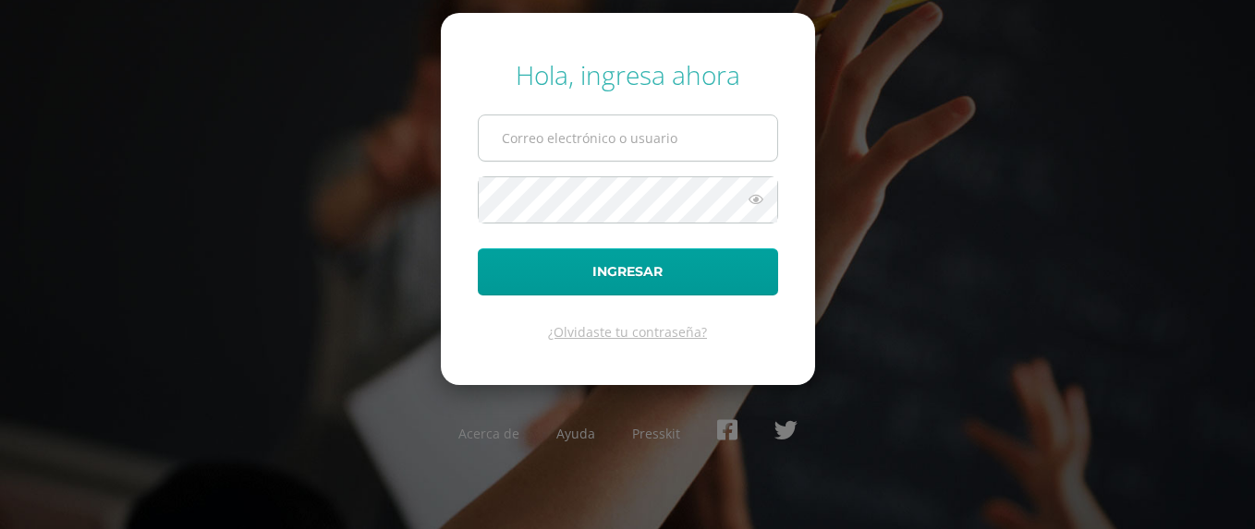
type input "[EMAIL_ADDRESS][DOMAIN_NAME]"
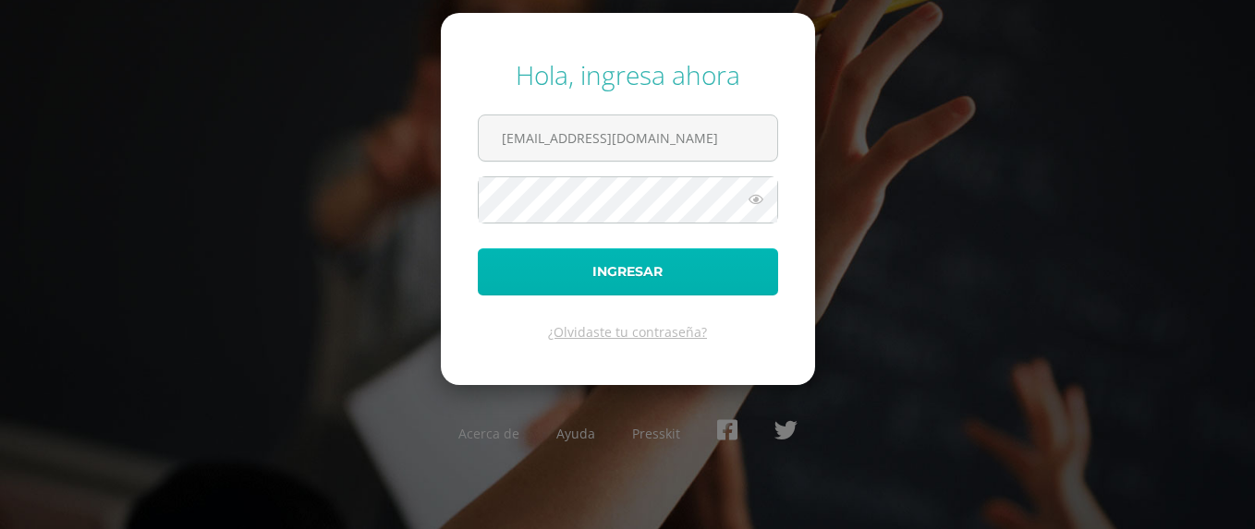
click at [602, 268] on button "Ingresar" at bounding box center [628, 272] width 300 height 47
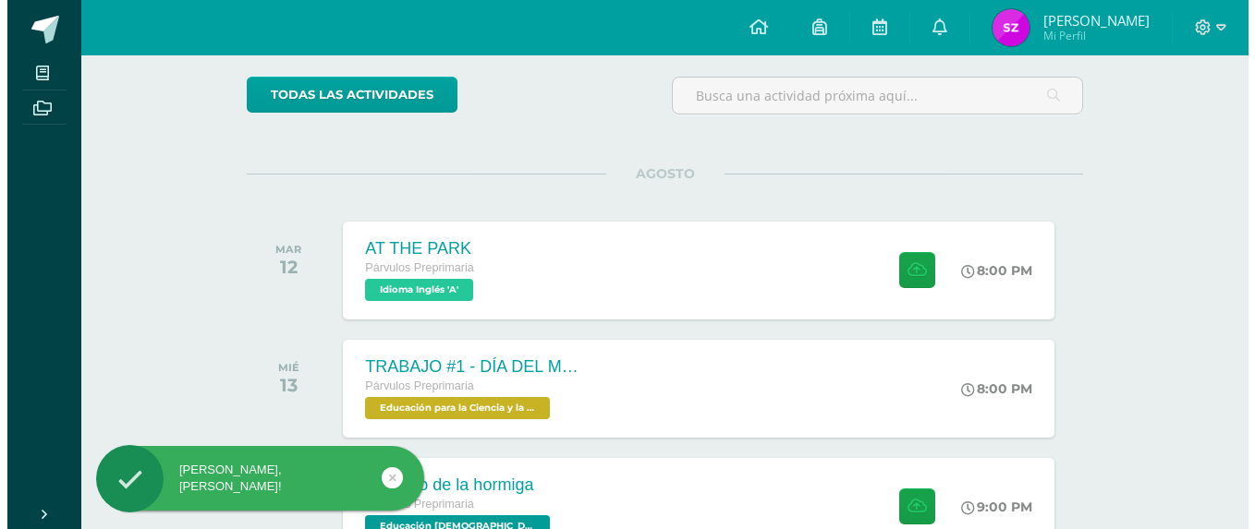
scroll to position [144, 0]
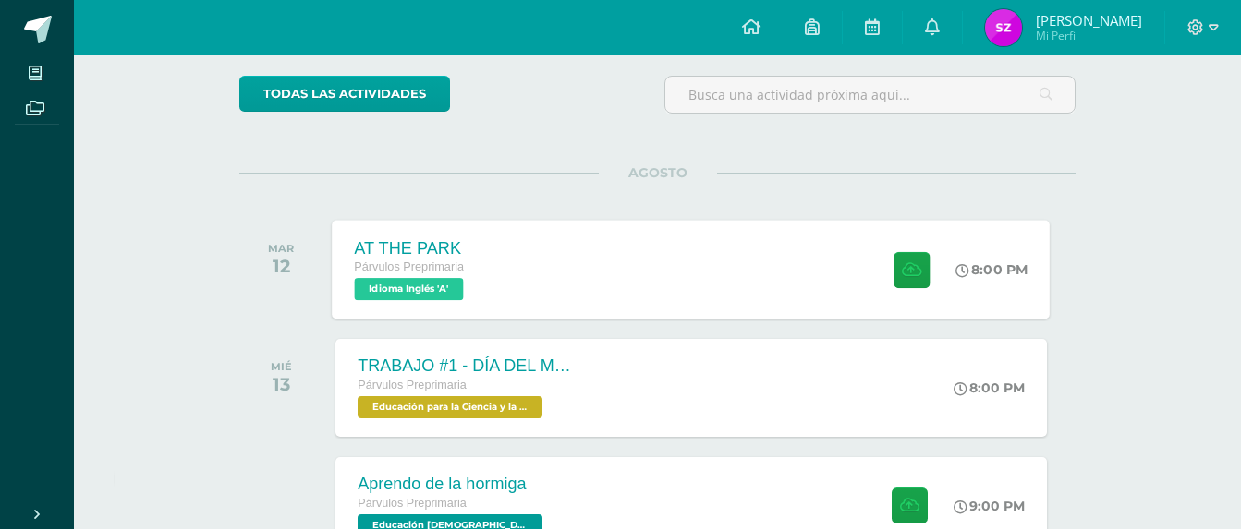
click at [429, 242] on div "AT THE PARK" at bounding box center [412, 247] width 114 height 19
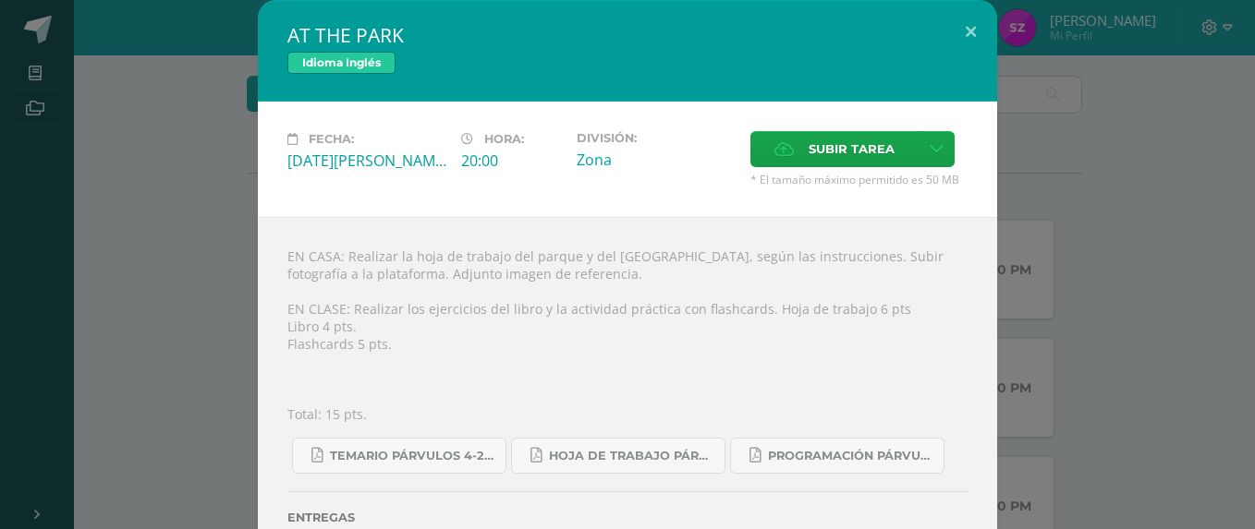
click at [539, 312] on div "EN CASA: Realizar la hoja de trabajo del parque y del tobogán, según las instru…" at bounding box center [627, 407] width 739 height 381
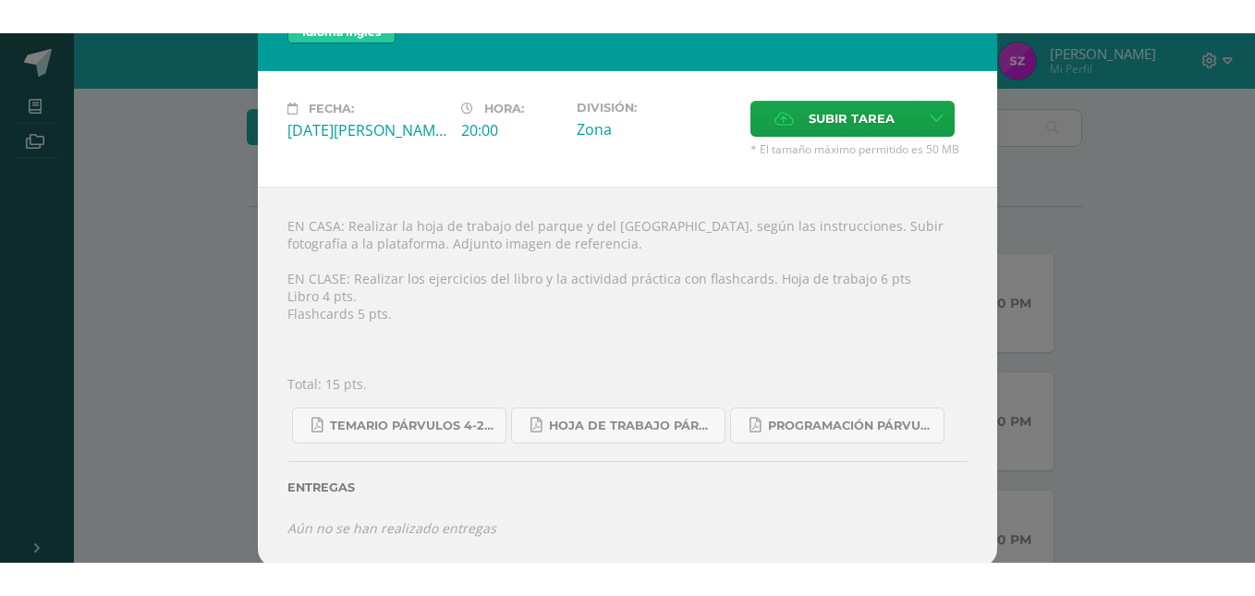
scroll to position [68, 0]
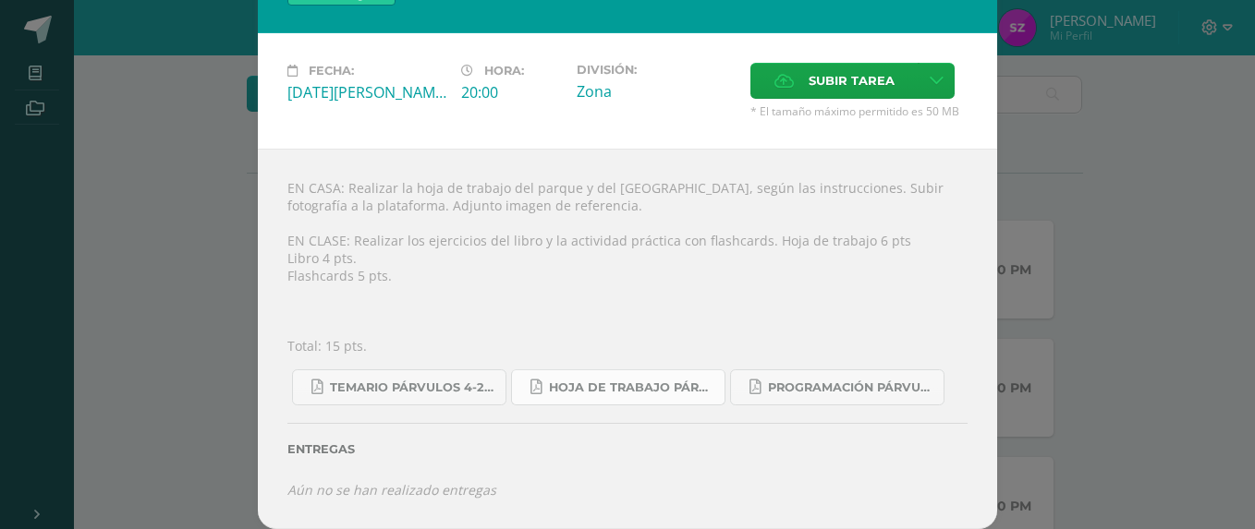
click at [644, 390] on span "Hoja de trabajo PÁRVULOS1.pdf" at bounding box center [632, 388] width 166 height 15
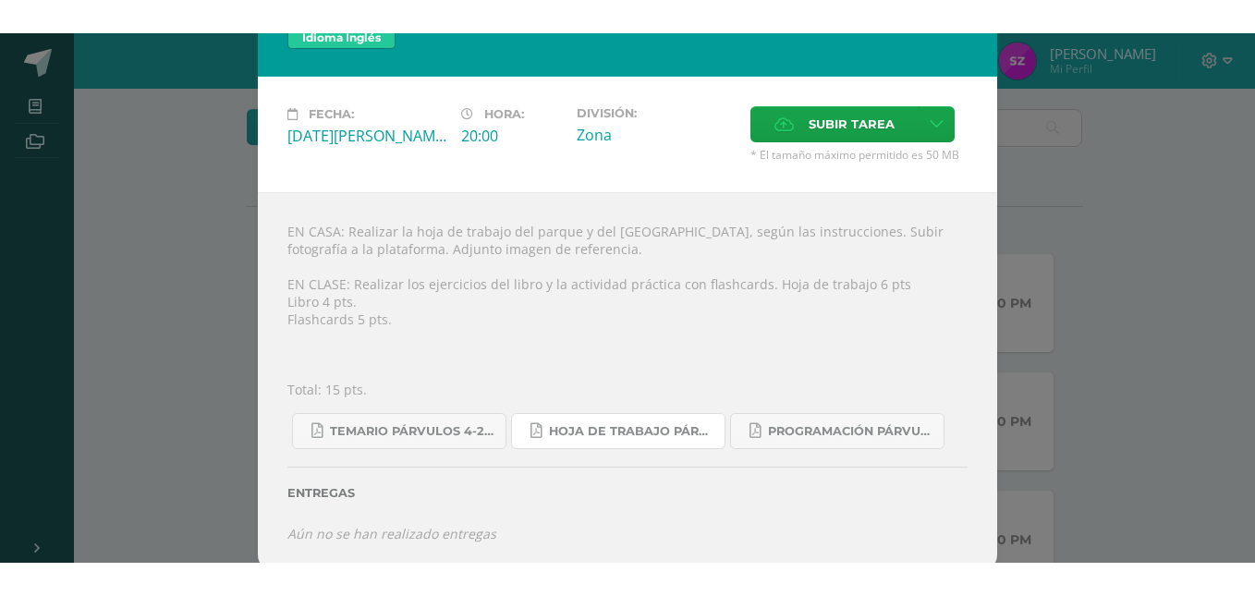
scroll to position [59, 0]
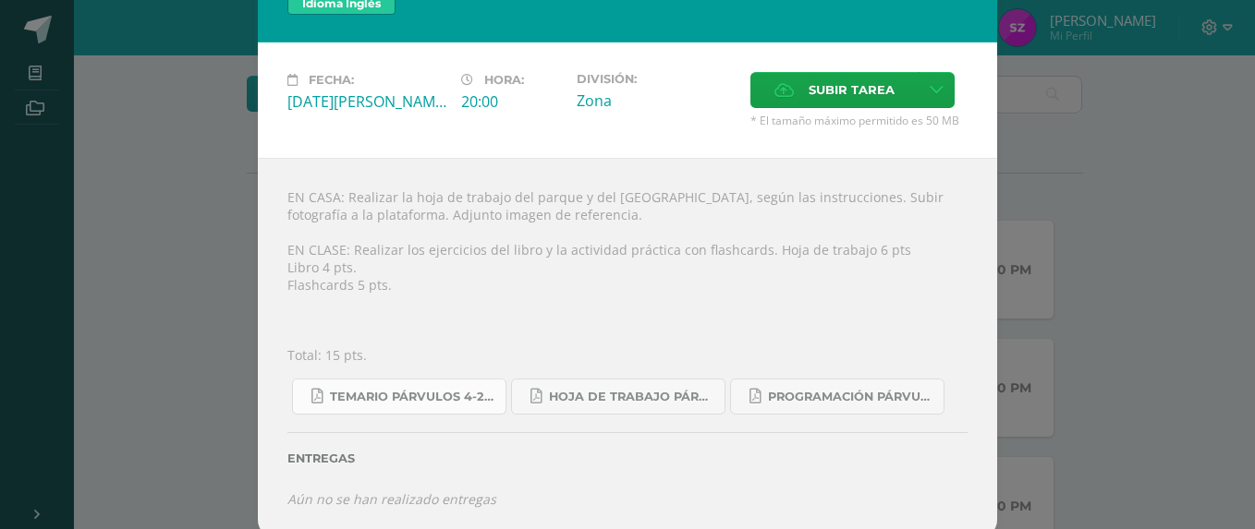
click at [468, 398] on span "Temario Párvulos 4-2025.pdf" at bounding box center [413, 397] width 166 height 15
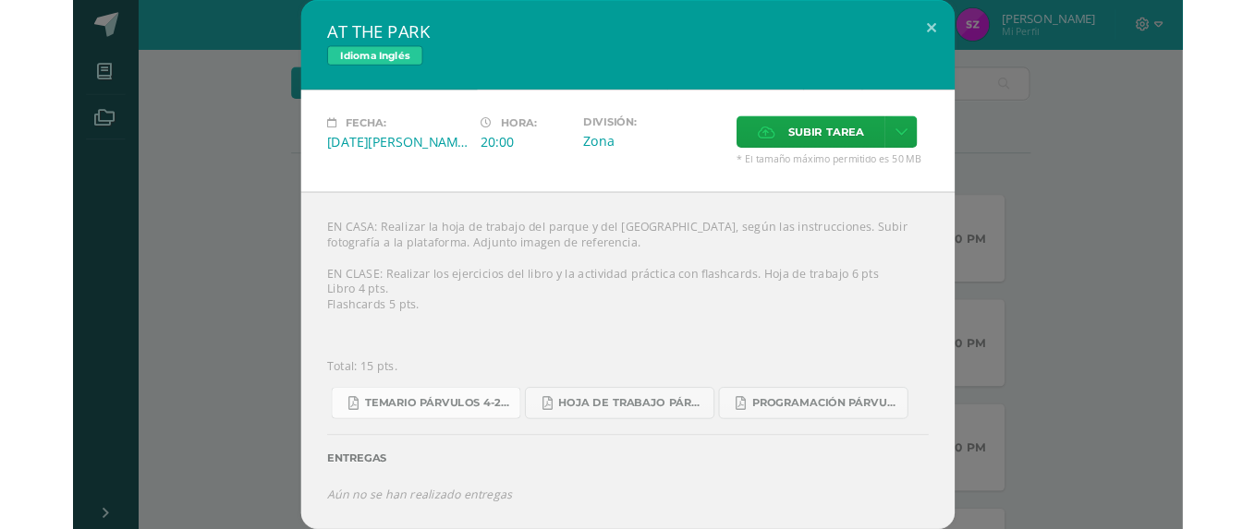
scroll to position [0, 0]
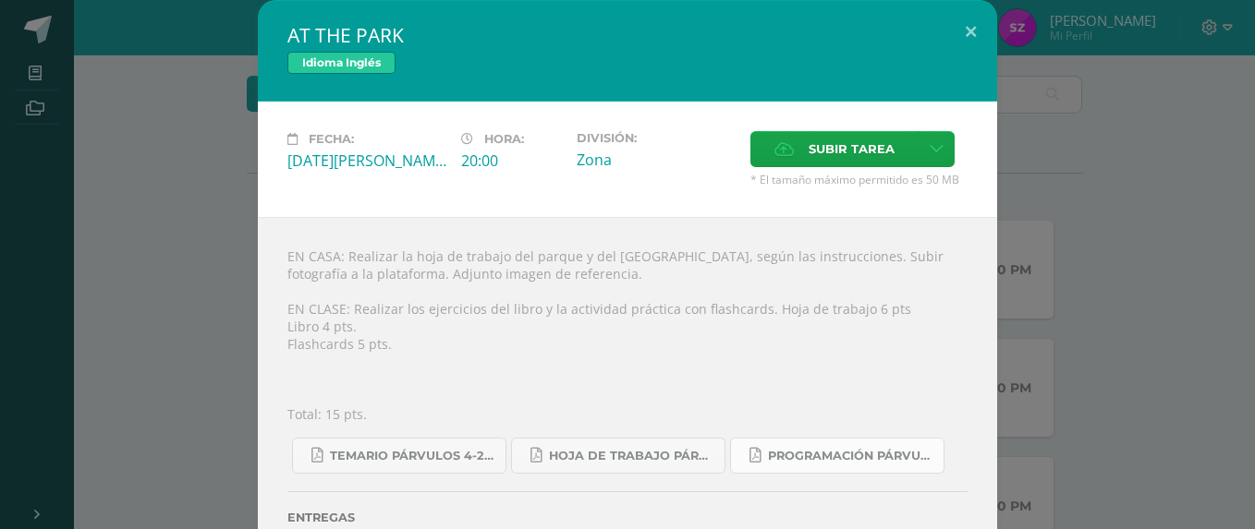
click at [795, 469] on link "Programación Párvulos Inglés A-B.pdf" at bounding box center [837, 456] width 214 height 36
click at [967, 30] on button at bounding box center [970, 31] width 53 height 63
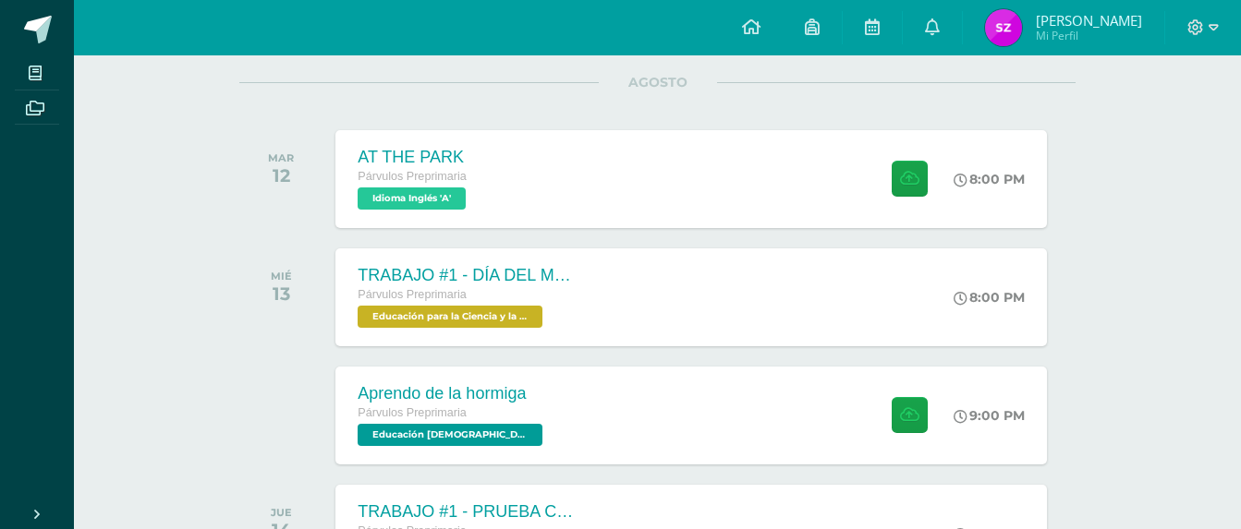
scroll to position [260, 0]
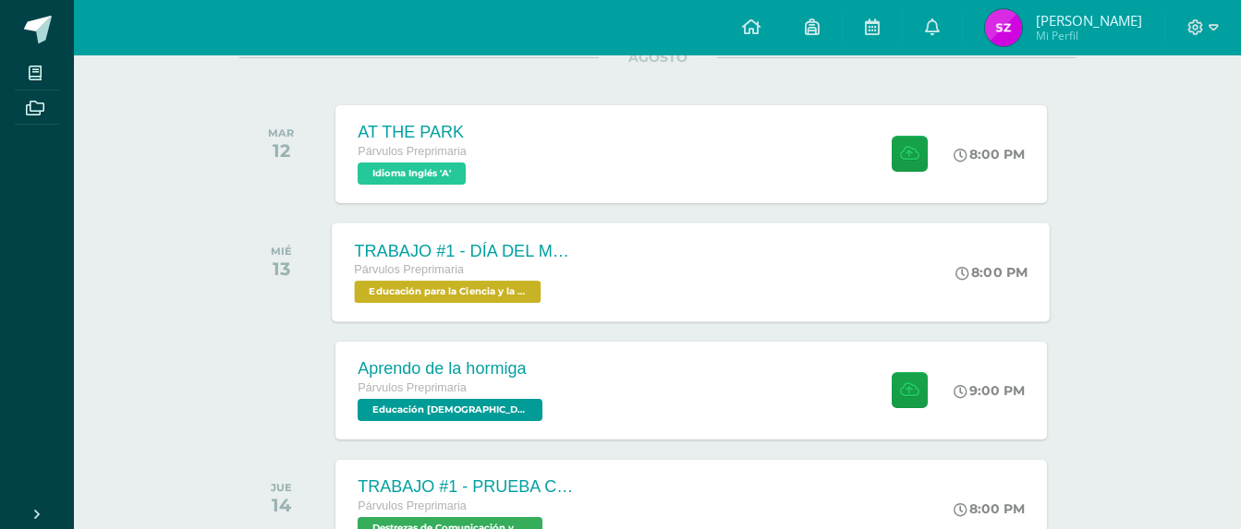
click at [433, 243] on div "TRABAJO #1 - DÍA DEL MAÍZ" at bounding box center [467, 250] width 224 height 19
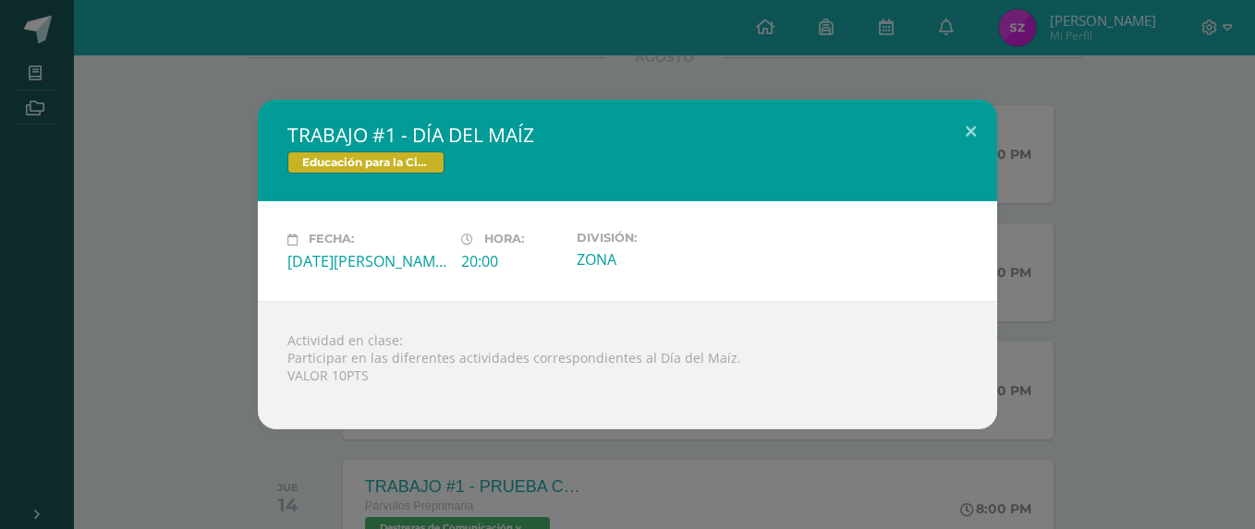
click at [162, 356] on div "TRABAJO #1 - DÍA DEL MAÍZ Educación para la Ciencia y la Ciudadanía Fecha: Miér…" at bounding box center [627, 264] width 1240 height 329
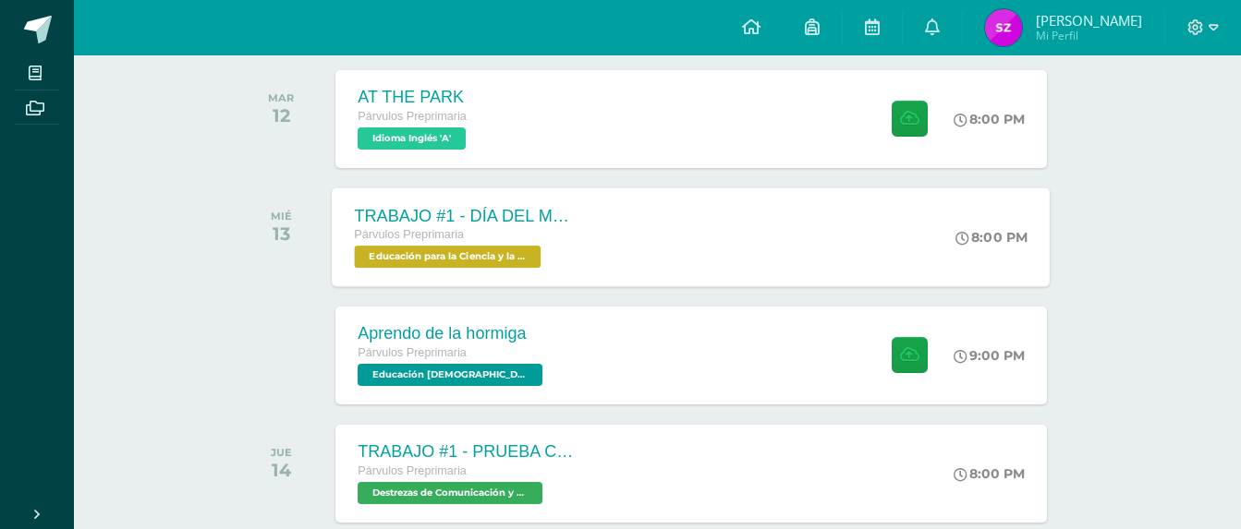
scroll to position [297, 0]
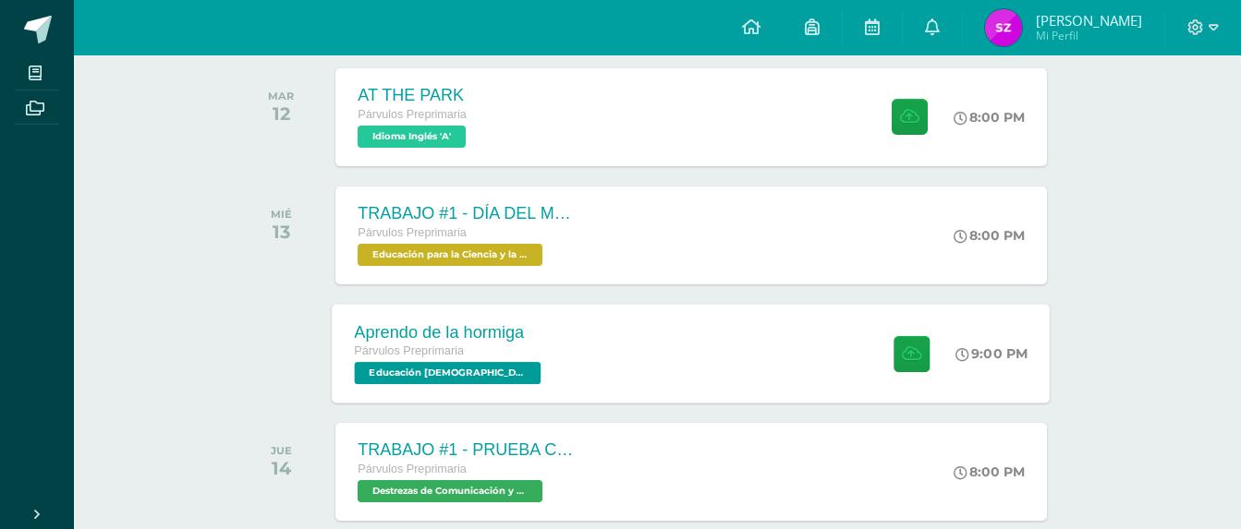
click at [488, 340] on div "Aprendo de la hormiga" at bounding box center [450, 331] width 191 height 19
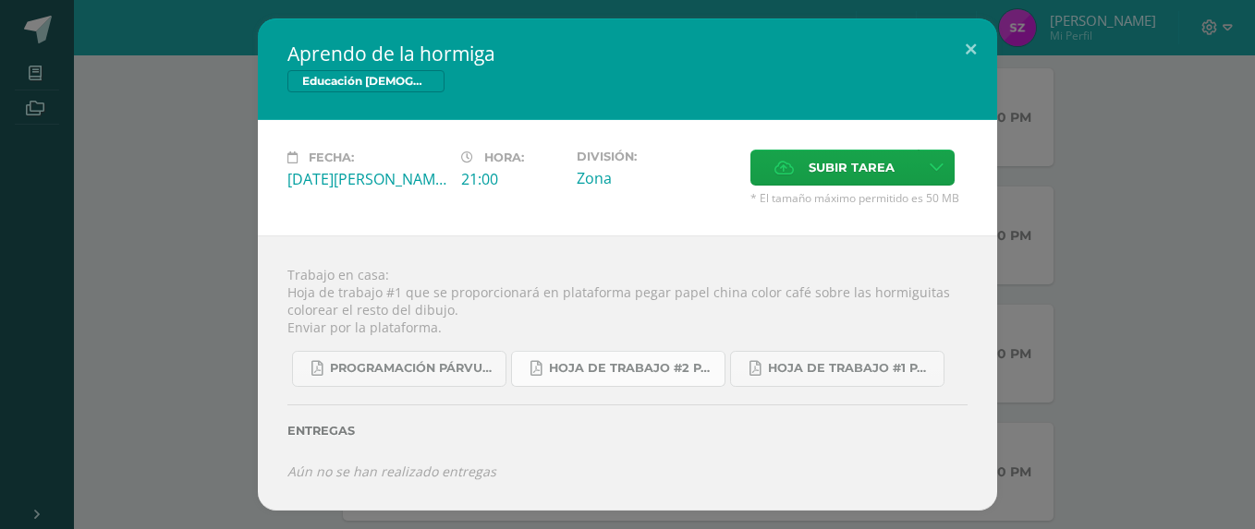
click at [608, 360] on link "hoja de trabajo #2 Párvulo 4ta. Unidad 2025.pdf" at bounding box center [618, 369] width 214 height 36
click at [831, 371] on span "hoja de trabajo #1 Párvulos A-B 4ta. Unidad 2025.pdf" at bounding box center [851, 368] width 166 height 15
click at [970, 47] on button at bounding box center [970, 49] width 53 height 63
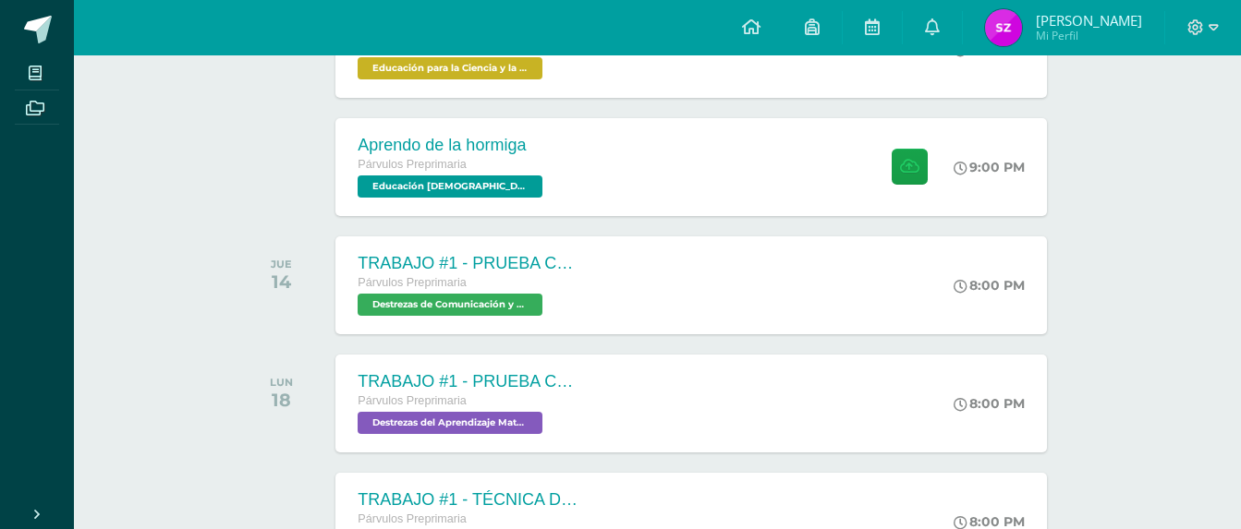
scroll to position [484, 0]
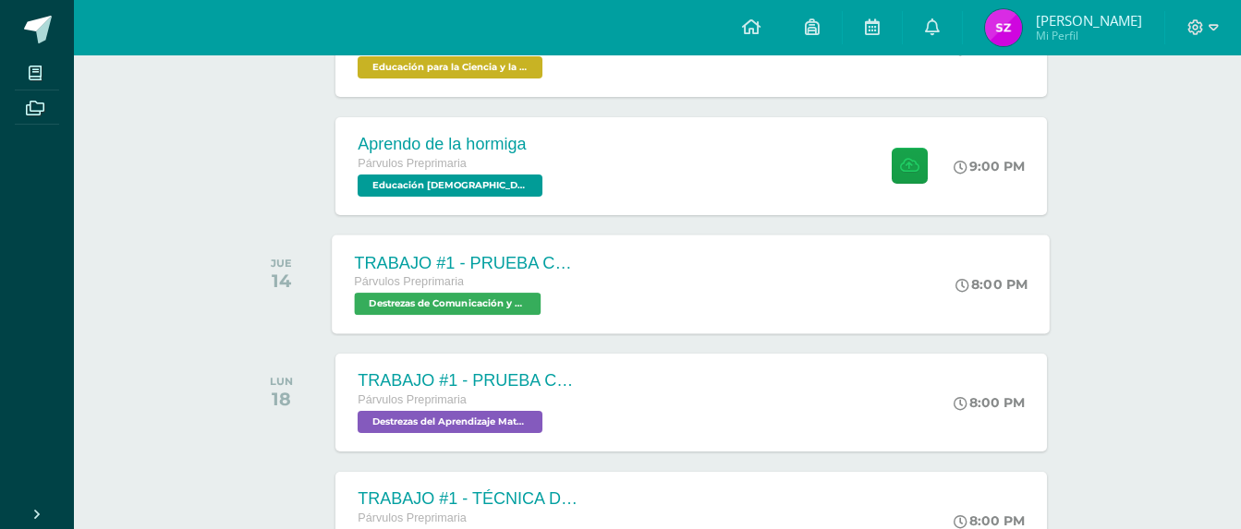
click at [448, 273] on div "TRABAJO #1 - PRUEBA CORTA 1." at bounding box center [467, 262] width 224 height 19
click at [449, 392] on div "Párvulos Preprimaria" at bounding box center [467, 401] width 224 height 20
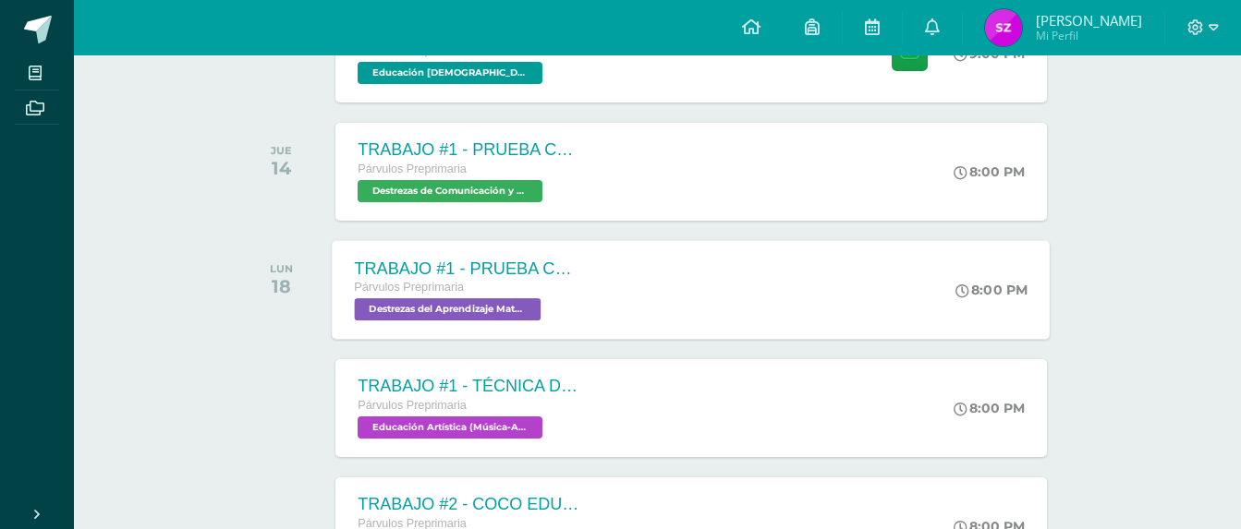
scroll to position [612, 0]
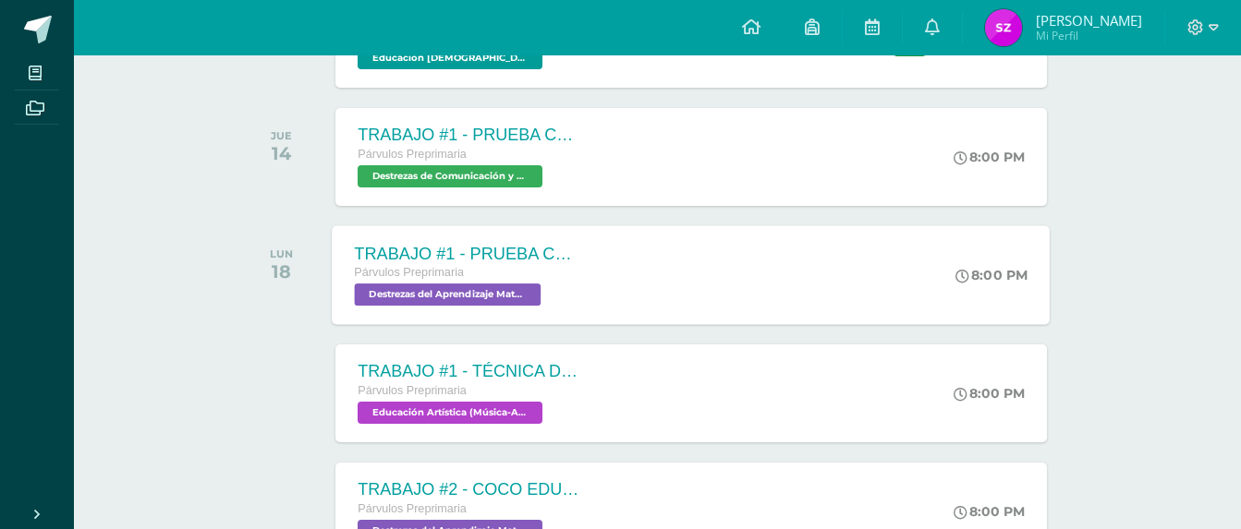
click at [446, 378] on div "TRABAJO #1 - TÉCNICA DE TEXTURIZADO" at bounding box center [469, 371] width 222 height 19
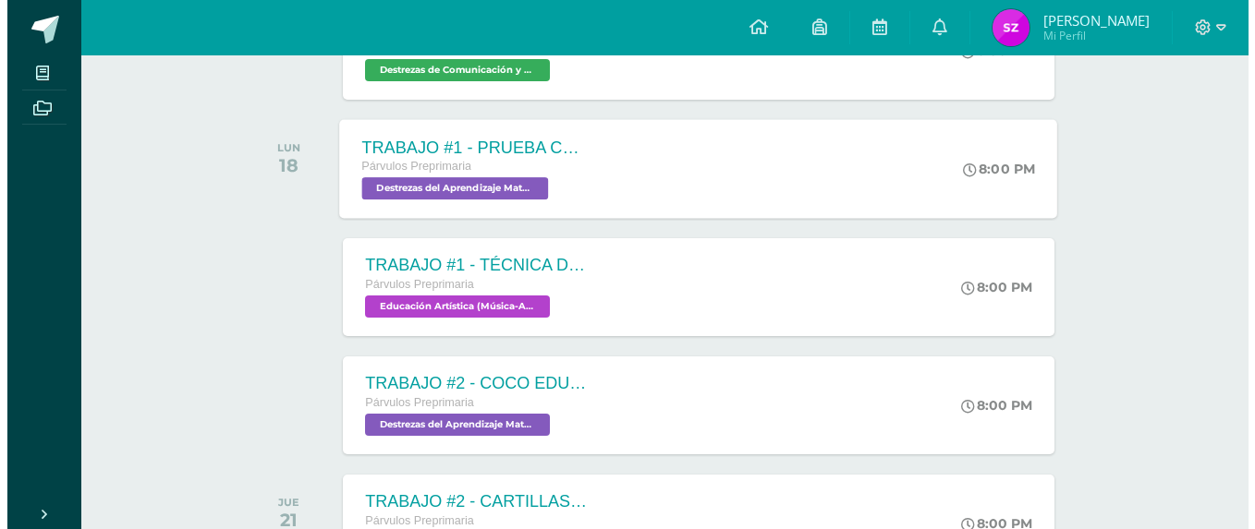
scroll to position [719, 0]
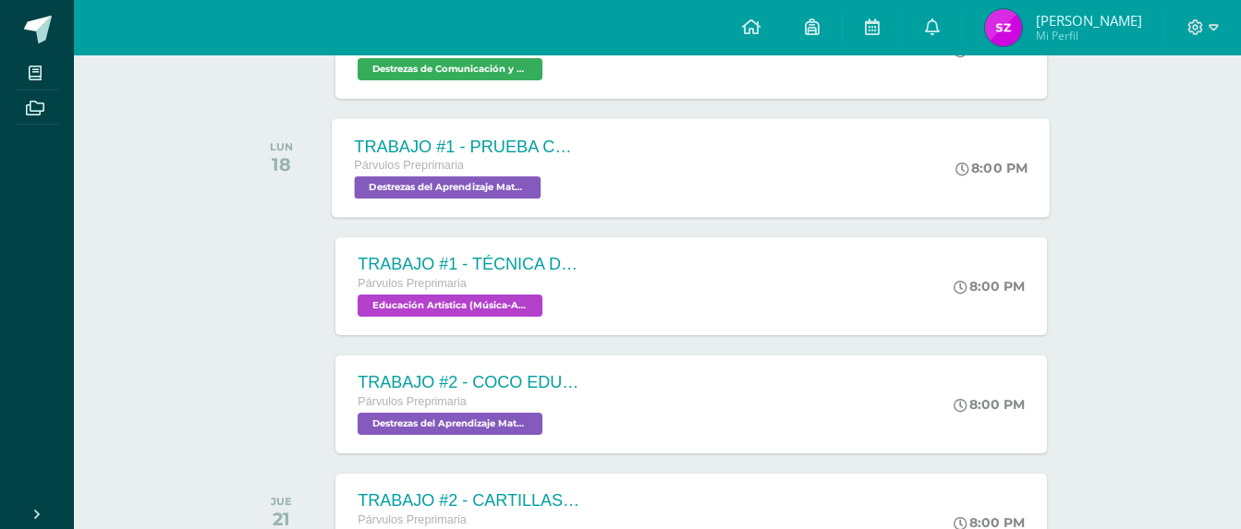
click at [446, 378] on div "TRABAJO #2 - COCO EDUCATIVO" at bounding box center [469, 382] width 222 height 19
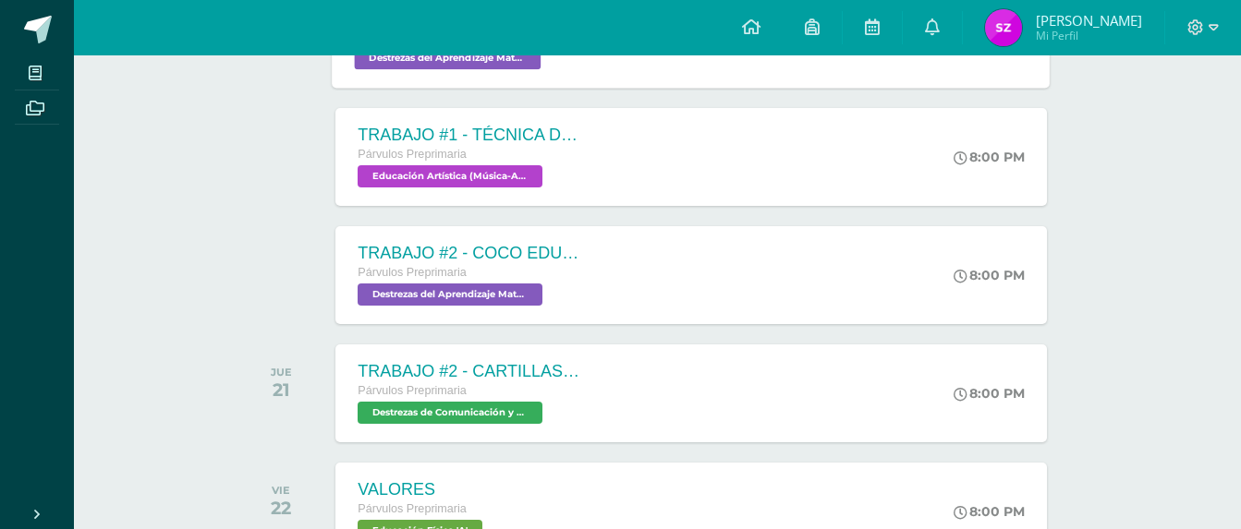
scroll to position [849, 0]
click at [446, 378] on div "TRABAJO #2 - CARTILLAS DE LECTURA" at bounding box center [469, 370] width 222 height 19
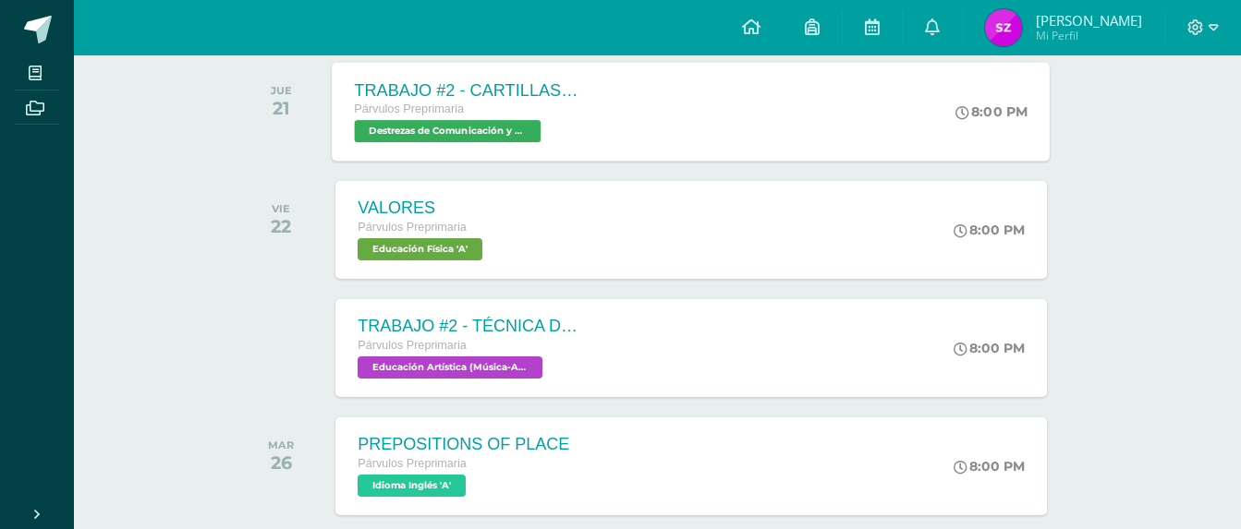
scroll to position [1131, 0]
click at [454, 420] on div "PREPOSITIONS OF PLACE Párvulos Preprimaria Idioma Inglés 'A'" at bounding box center [463, 466] width 256 height 98
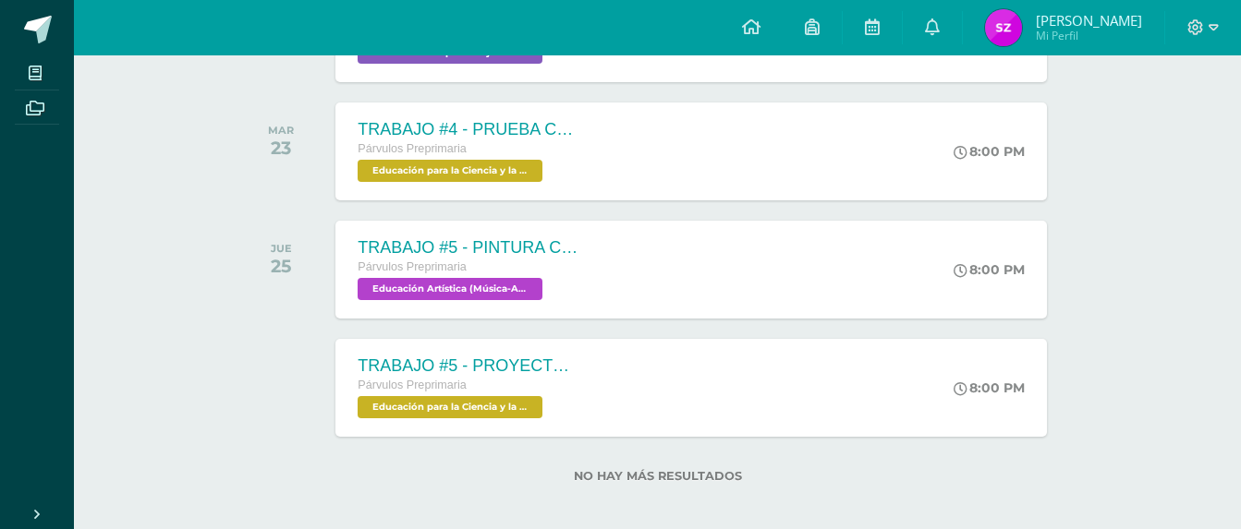
scroll to position [3425, 0]
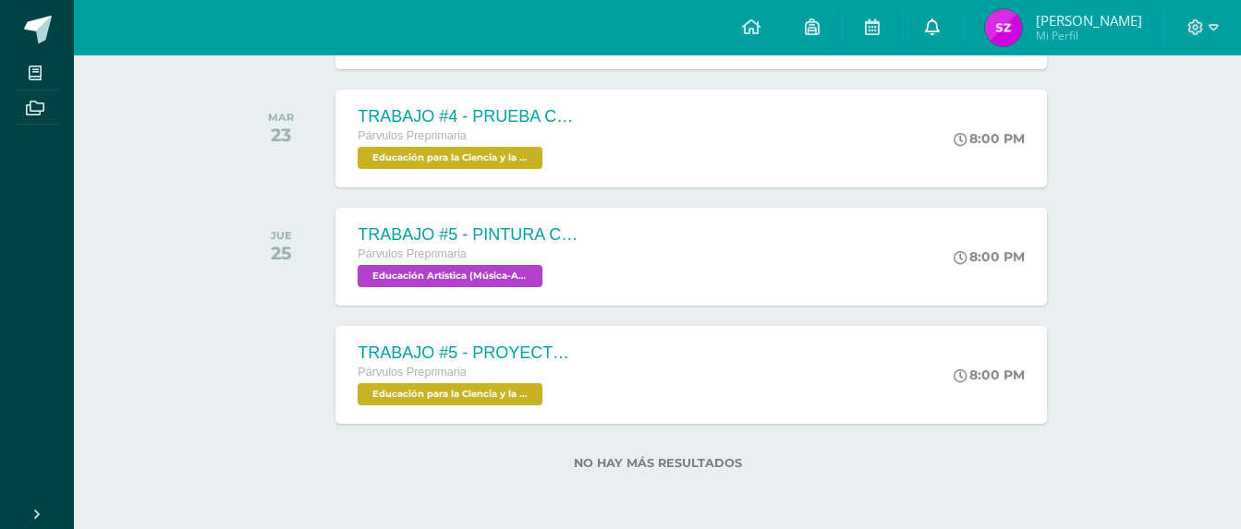
click at [938, 28] on icon at bounding box center [932, 26] width 15 height 17
